Goal: Check status

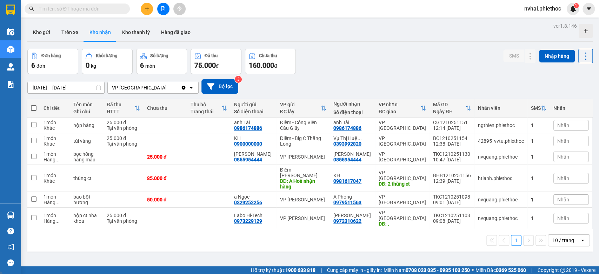
click at [77, 13] on span at bounding box center [77, 9] width 105 height 11
click at [78, 8] on input "text" at bounding box center [80, 9] width 83 height 8
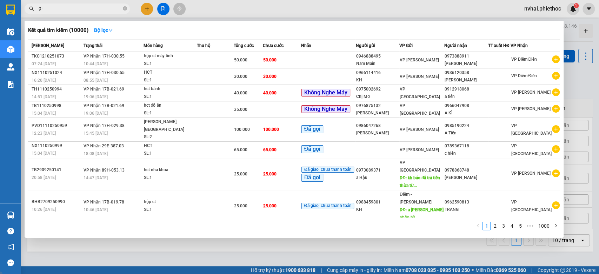
type input "9"
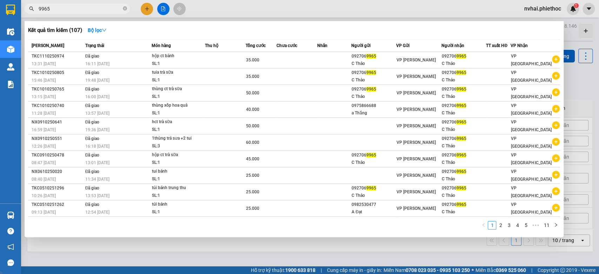
click at [577, 79] on div at bounding box center [299, 137] width 599 height 274
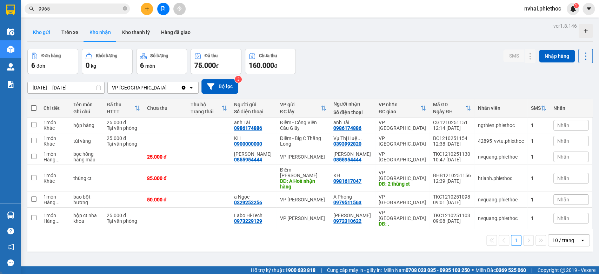
click at [46, 25] on button "Kho gửi" at bounding box center [41, 32] width 28 height 17
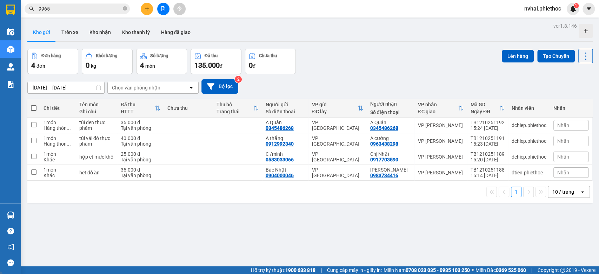
click at [76, 7] on input "9965" at bounding box center [80, 9] width 83 height 8
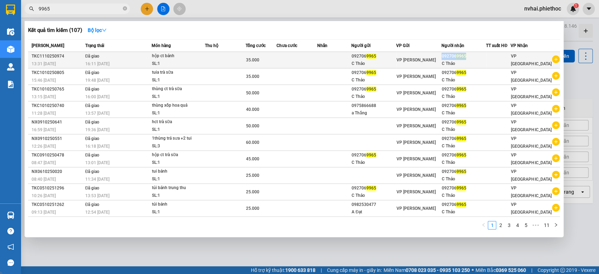
copy div "092706 9965"
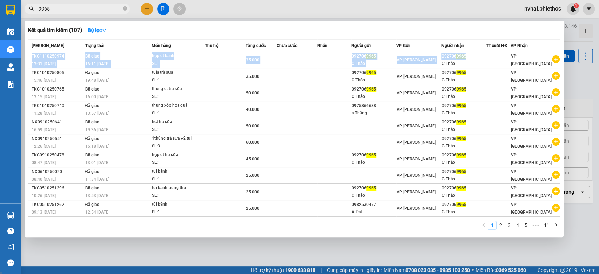
drag, startPoint x: 475, startPoint y: 53, endPoint x: 404, endPoint y: 14, distance: 81.3
click at [412, 25] on div "Kết quả tìm kiếm ( 107 ) Bộ lọc Mã ĐH Trạng thái Món hàng Thu hộ Tổng cước Chưa…" at bounding box center [294, 129] width 539 height 216
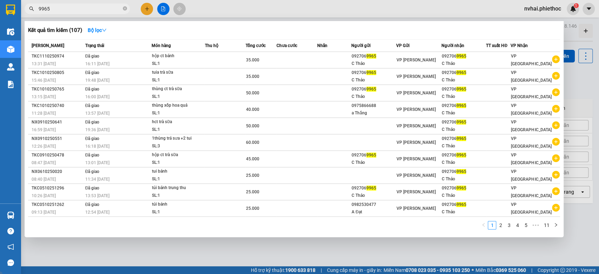
click at [383, 12] on div at bounding box center [299, 137] width 599 height 274
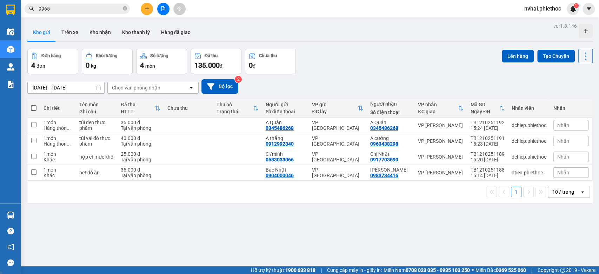
click at [46, 6] on input "9965" at bounding box center [80, 9] width 83 height 8
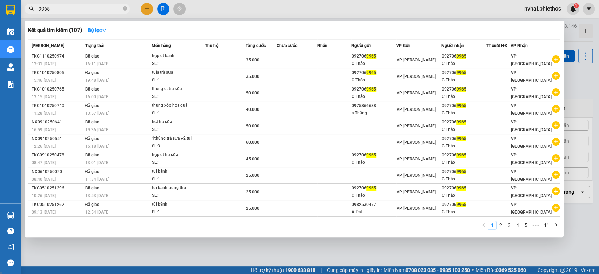
click at [46, 6] on input "9965" at bounding box center [80, 9] width 83 height 8
paste input "092706"
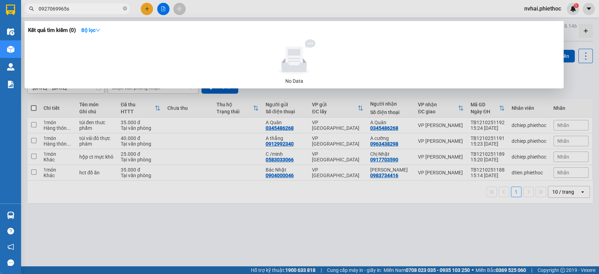
type input "0927069965"
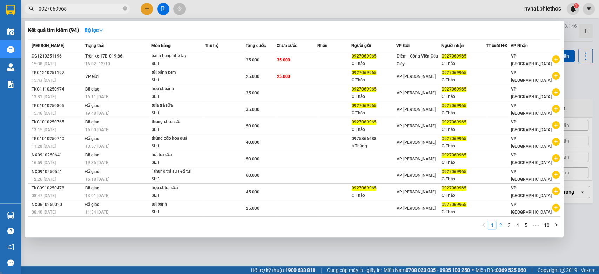
click at [502, 222] on link "2" at bounding box center [500, 225] width 8 height 8
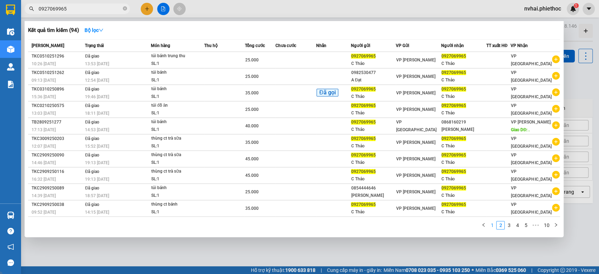
click at [491, 224] on link "1" at bounding box center [492, 225] width 8 height 8
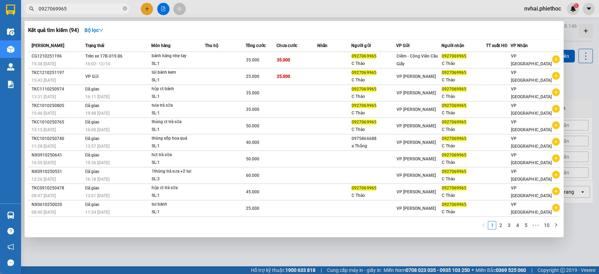
click at [290, 257] on div at bounding box center [299, 137] width 599 height 274
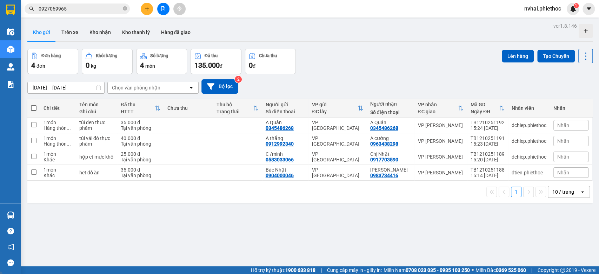
click at [65, 8] on input "0927069965" at bounding box center [80, 9] width 83 height 8
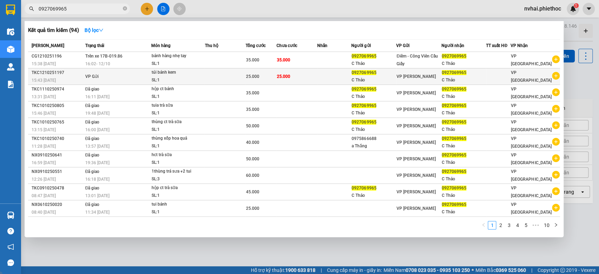
click at [118, 75] on td "VP Gửi" at bounding box center [117, 76] width 68 height 16
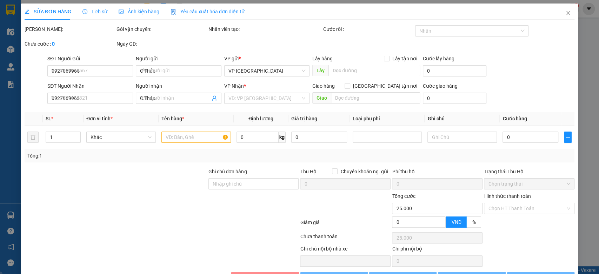
click at [93, 12] on span "Lịch sử" at bounding box center [94, 12] width 25 height 6
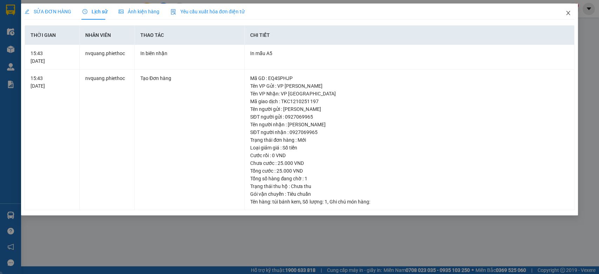
click at [568, 13] on icon "close" at bounding box center [568, 13] width 4 height 4
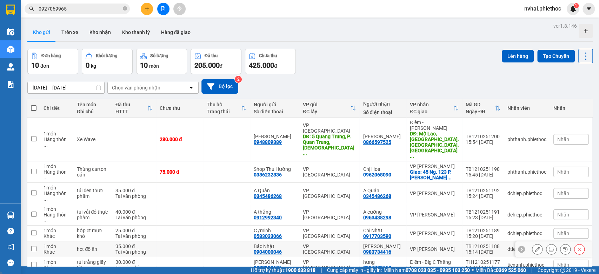
scroll to position [48, 0]
